Goal: Find specific page/section: Find specific page/section

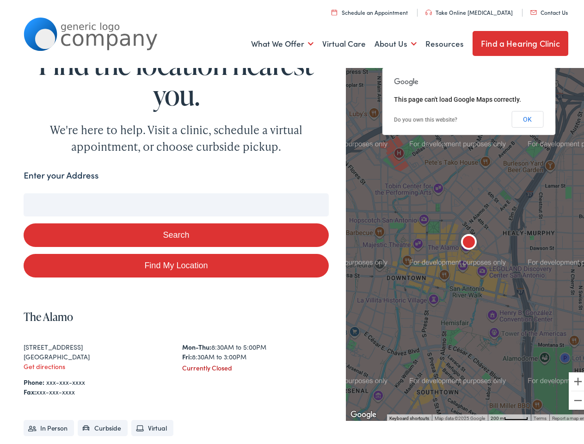
click at [292, 222] on button "Search" at bounding box center [176, 232] width 304 height 24
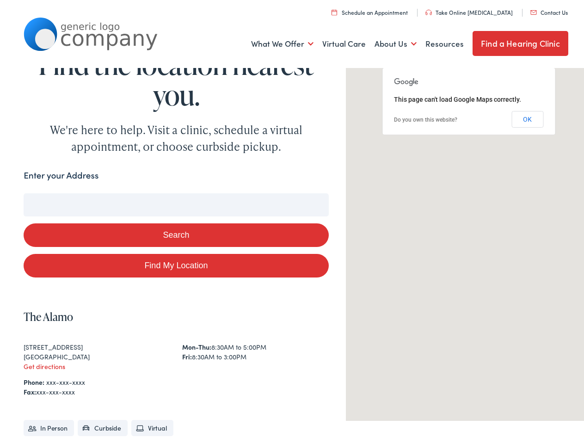
click at [275, 41] on link "What We Offer" at bounding box center [282, 41] width 62 height 34
click at [387, 41] on link "About Us" at bounding box center [395, 41] width 42 height 34
click at [373, 191] on button "Search" at bounding box center [377, 191] width 12 height 12
click at [174, 232] on button "Search" at bounding box center [176, 232] width 304 height 24
click at [462, 240] on img "The Alamo" at bounding box center [468, 240] width 22 height 22
